Goal: Task Accomplishment & Management: Manage account settings

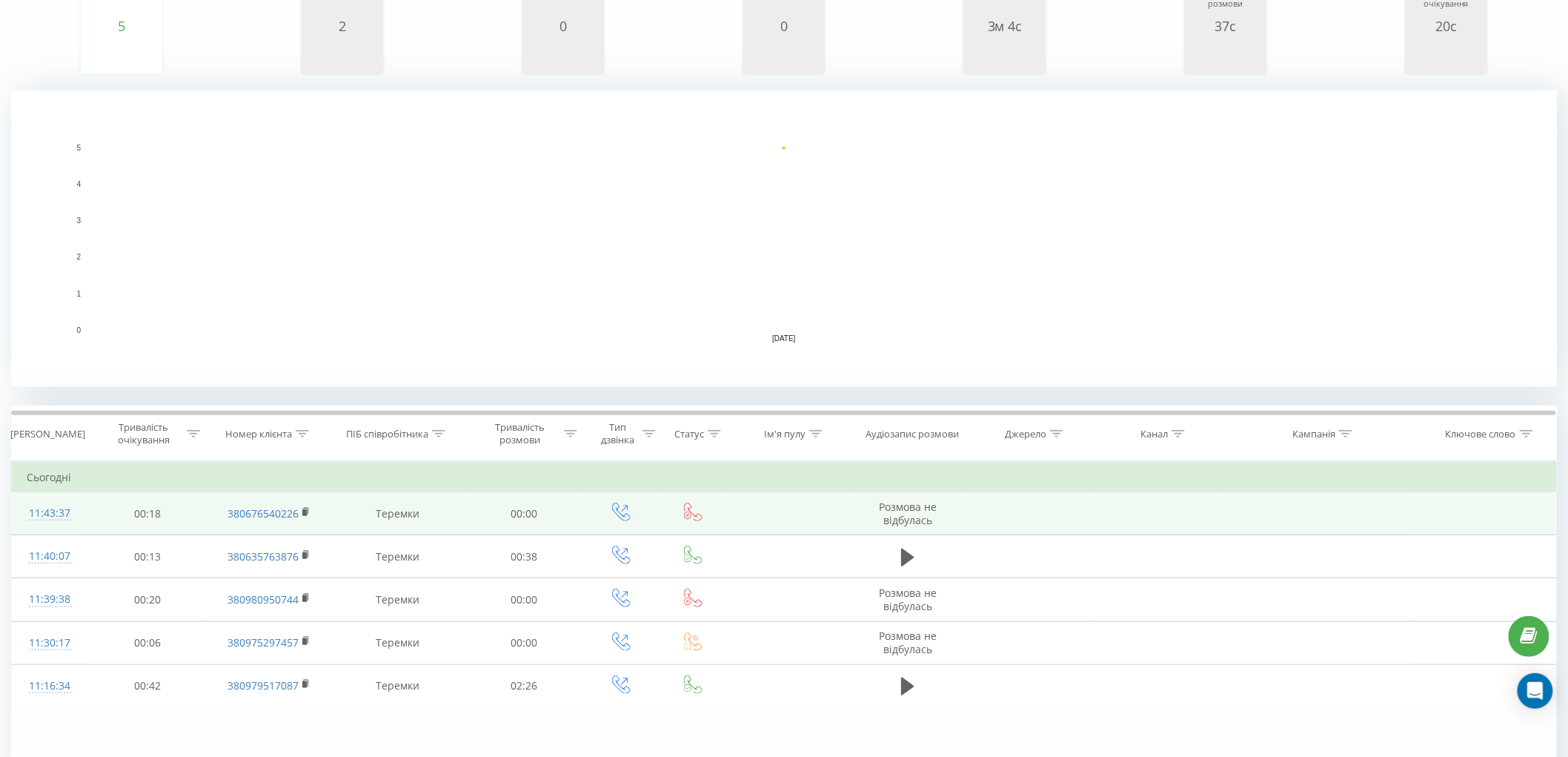
scroll to position [328, 0]
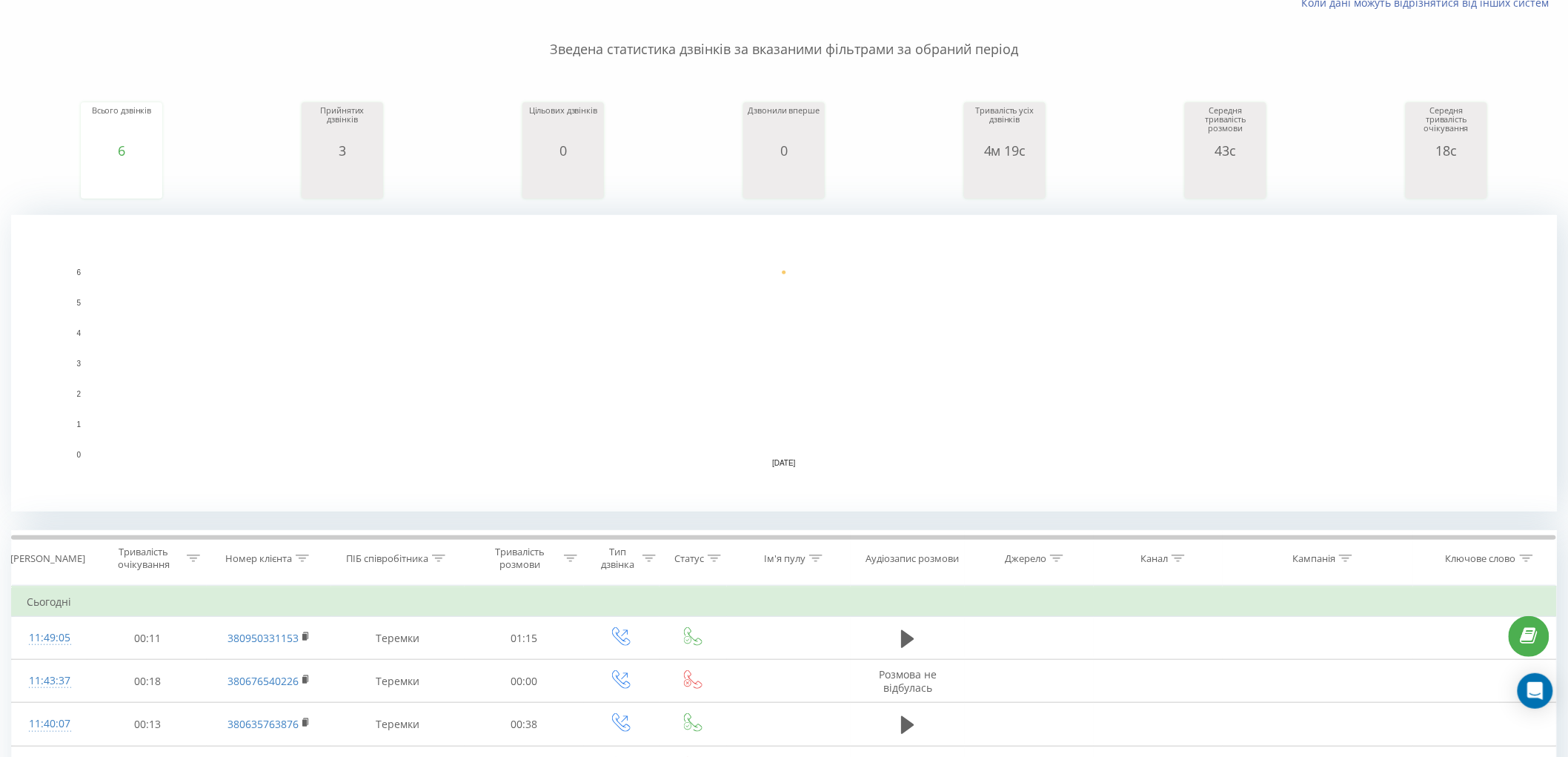
scroll to position [328, 0]
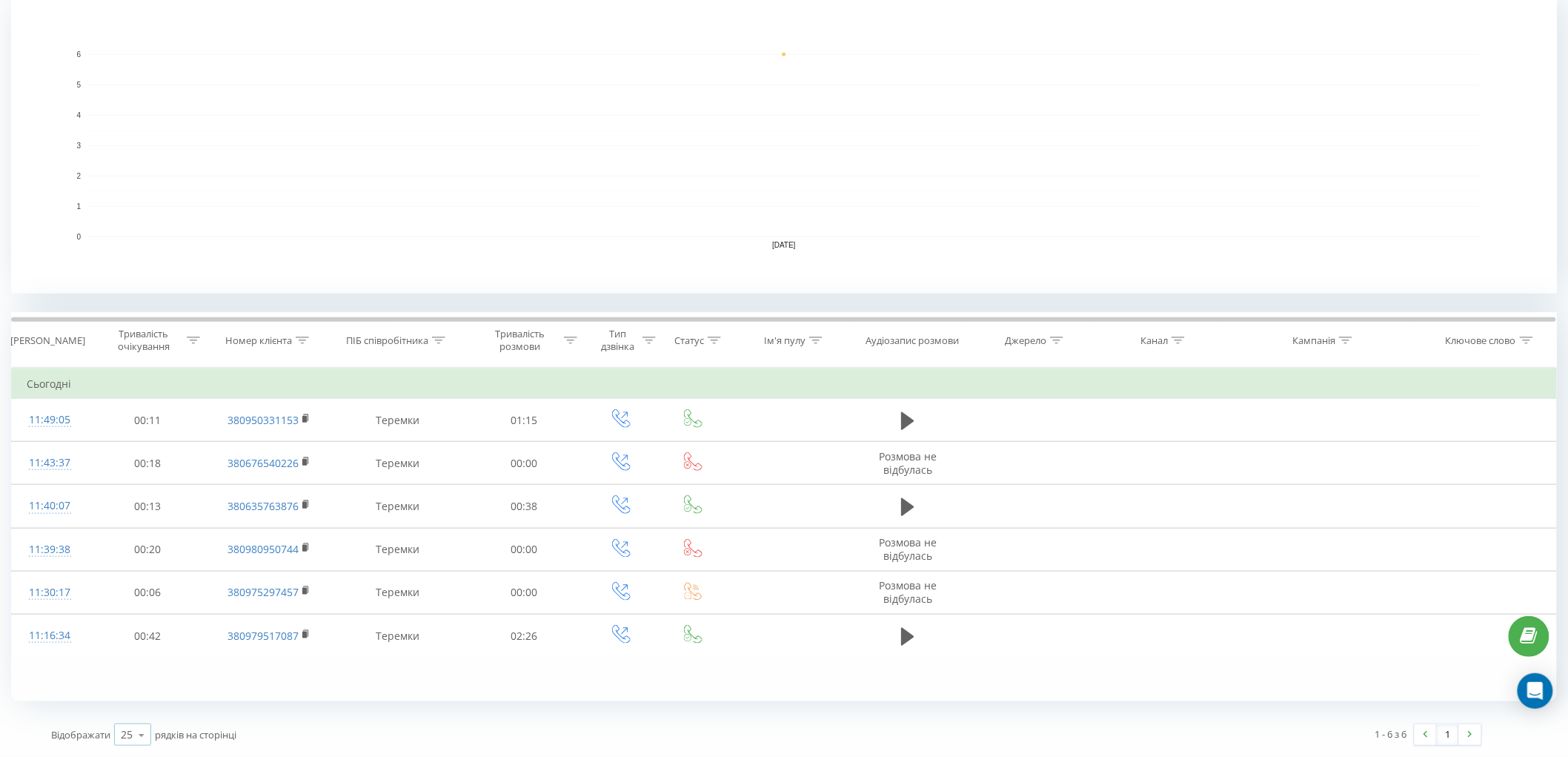
click at [139, 735] on icon at bounding box center [142, 735] width 22 height 29
click at [137, 688] on div "50" at bounding box center [133, 692] width 36 height 22
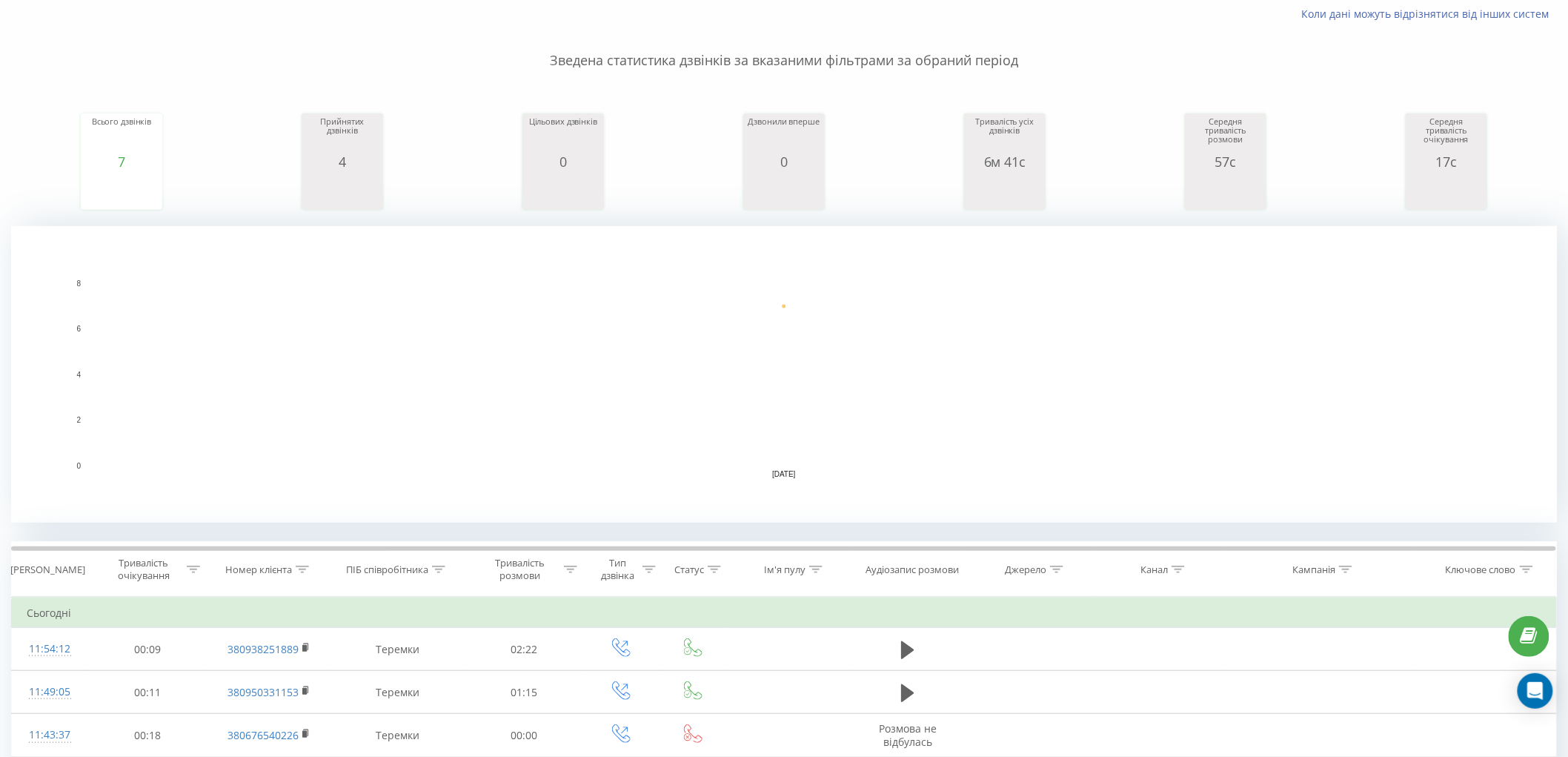
scroll to position [328, 0]
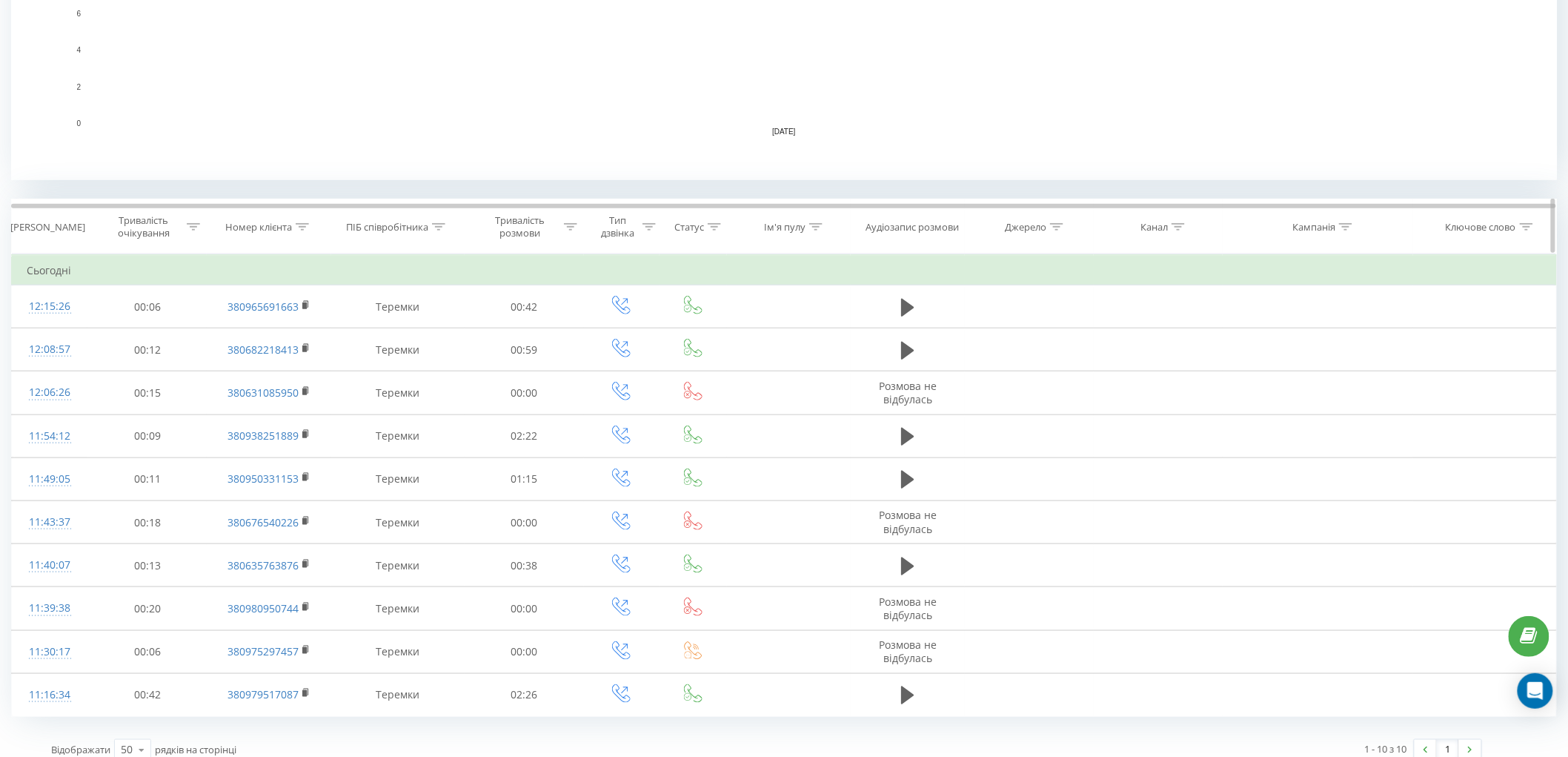
scroll to position [457, 0]
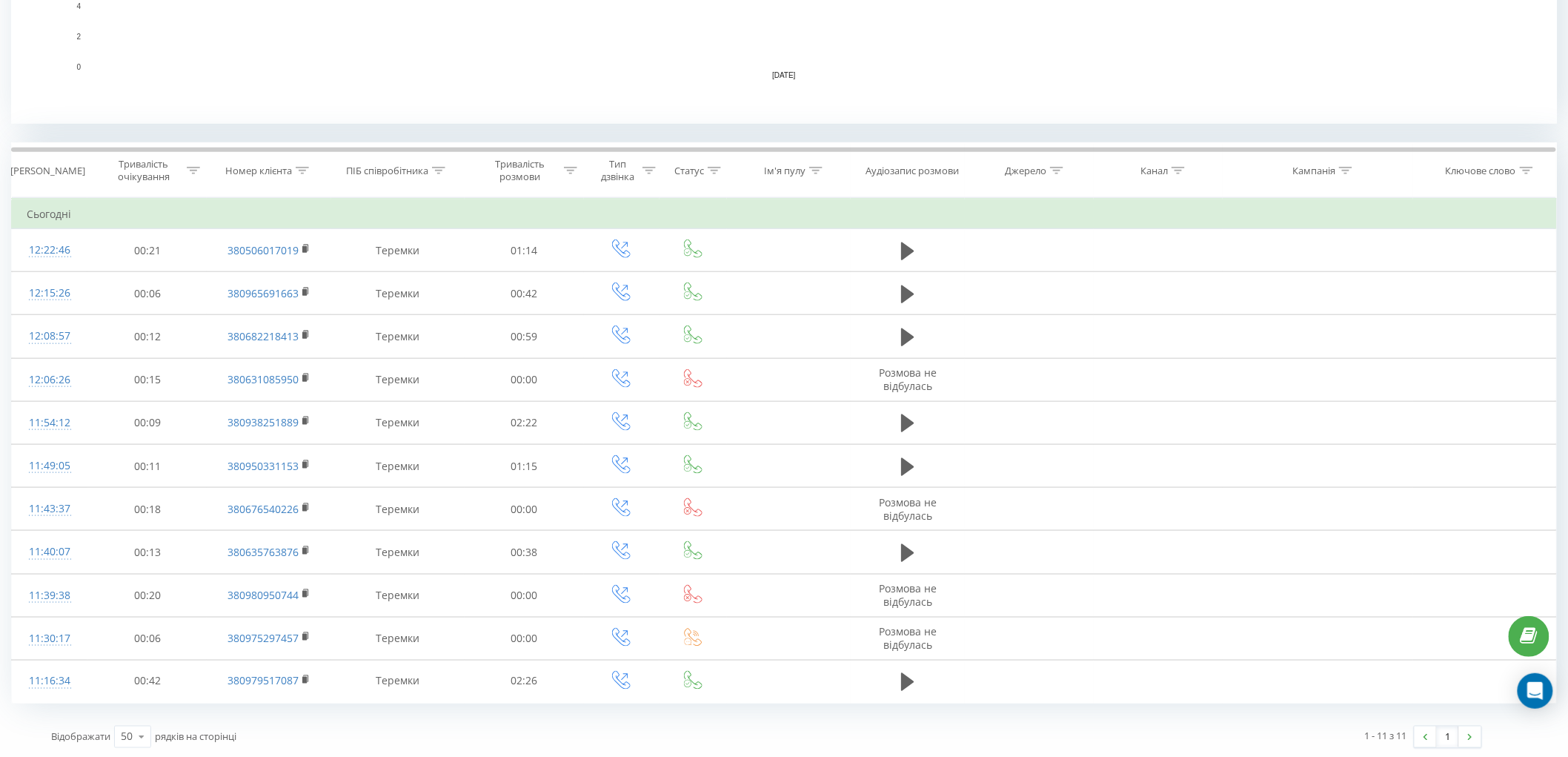
scroll to position [500, 0]
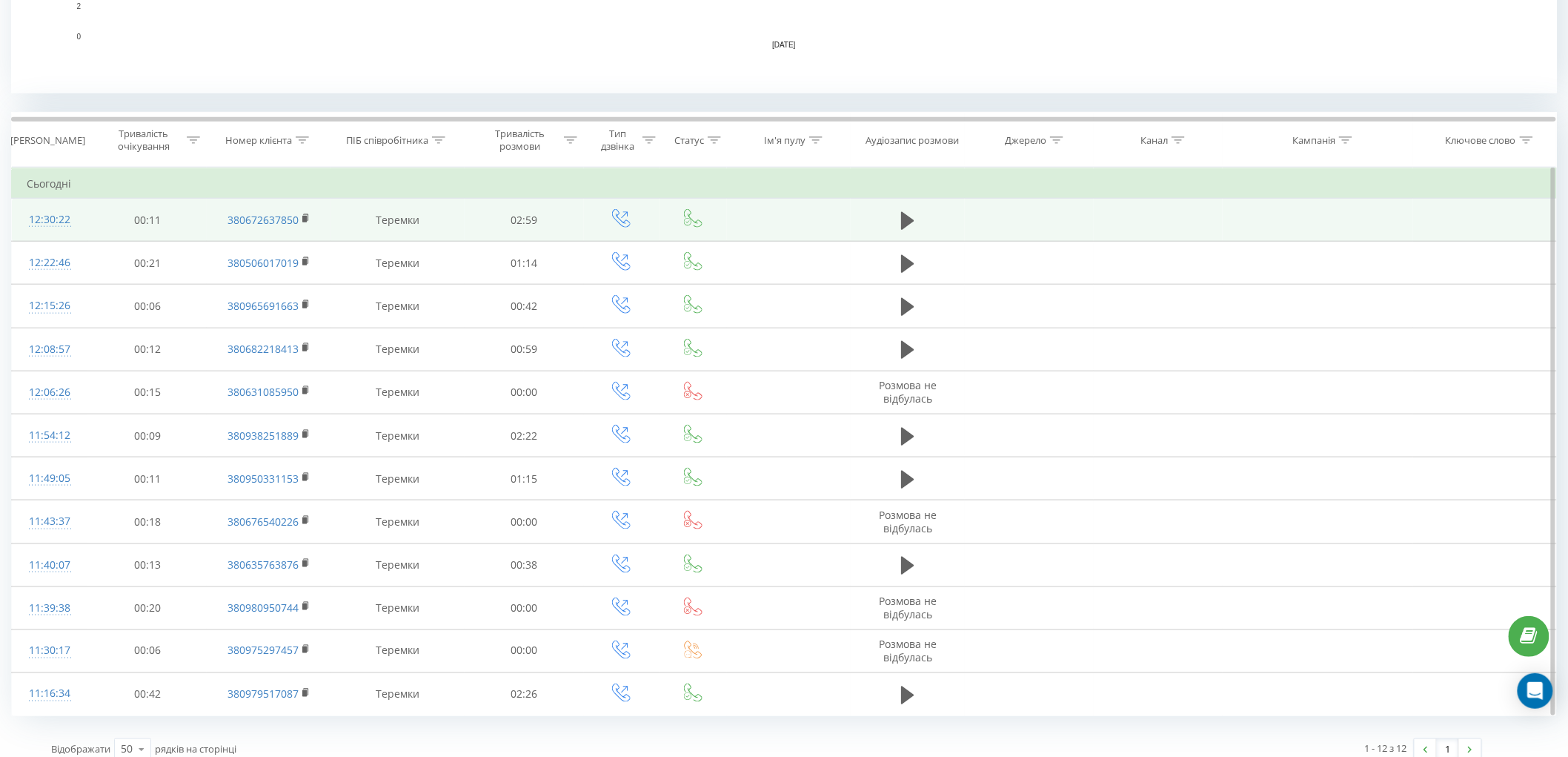
scroll to position [543, 0]
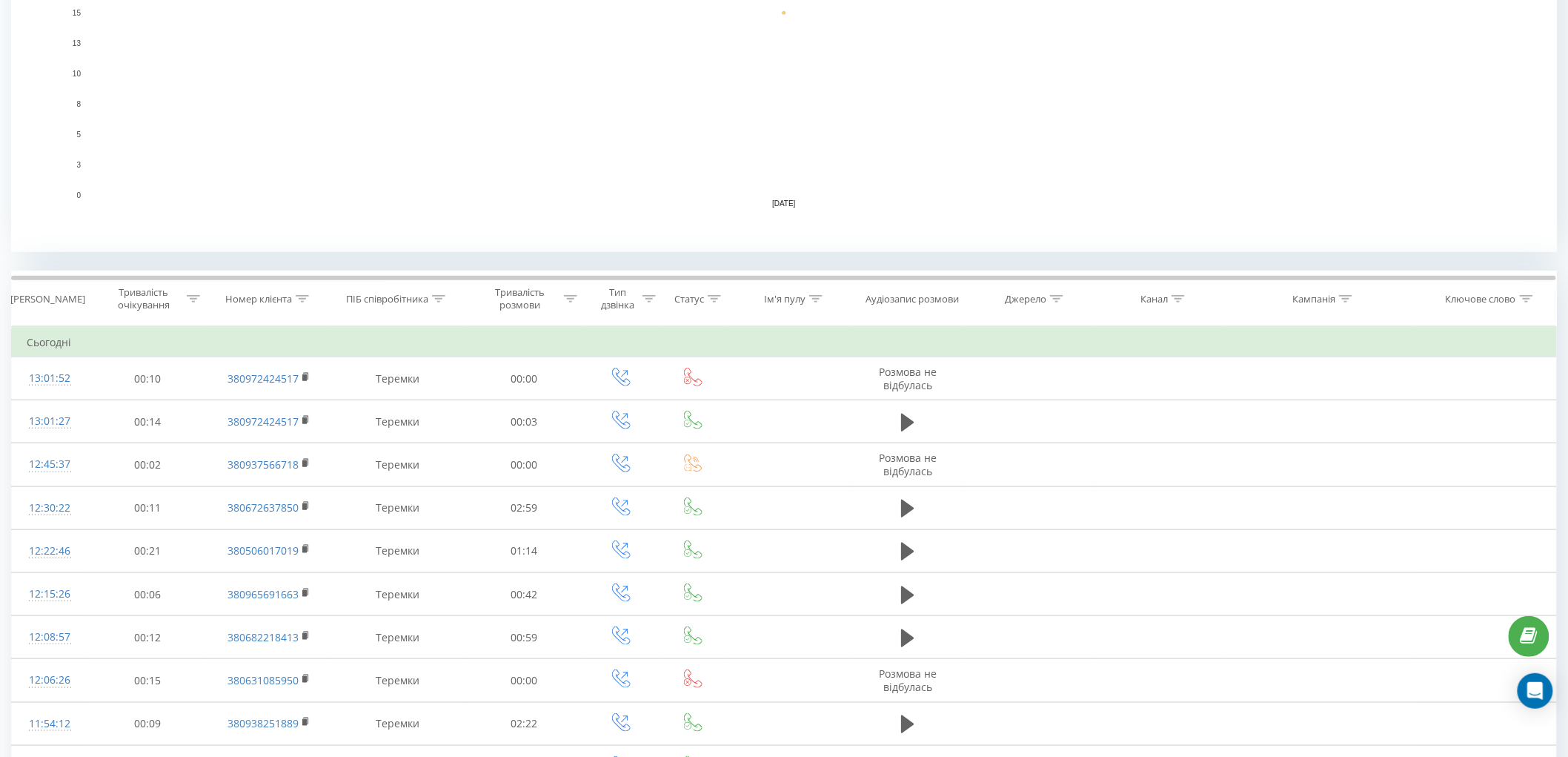
scroll to position [179, 0]
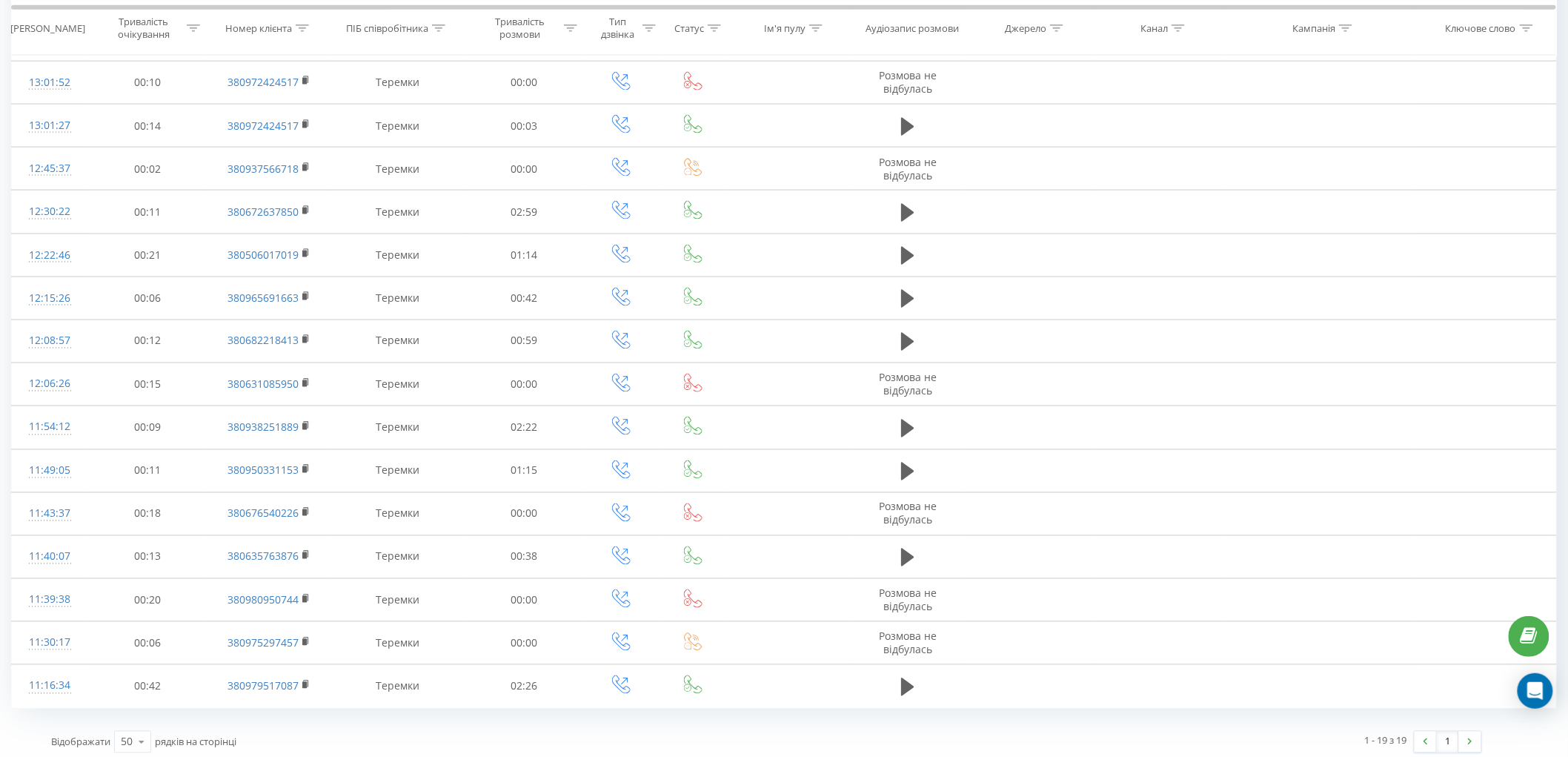
scroll to position [846, 0]
